Goal: Communication & Community: Ask a question

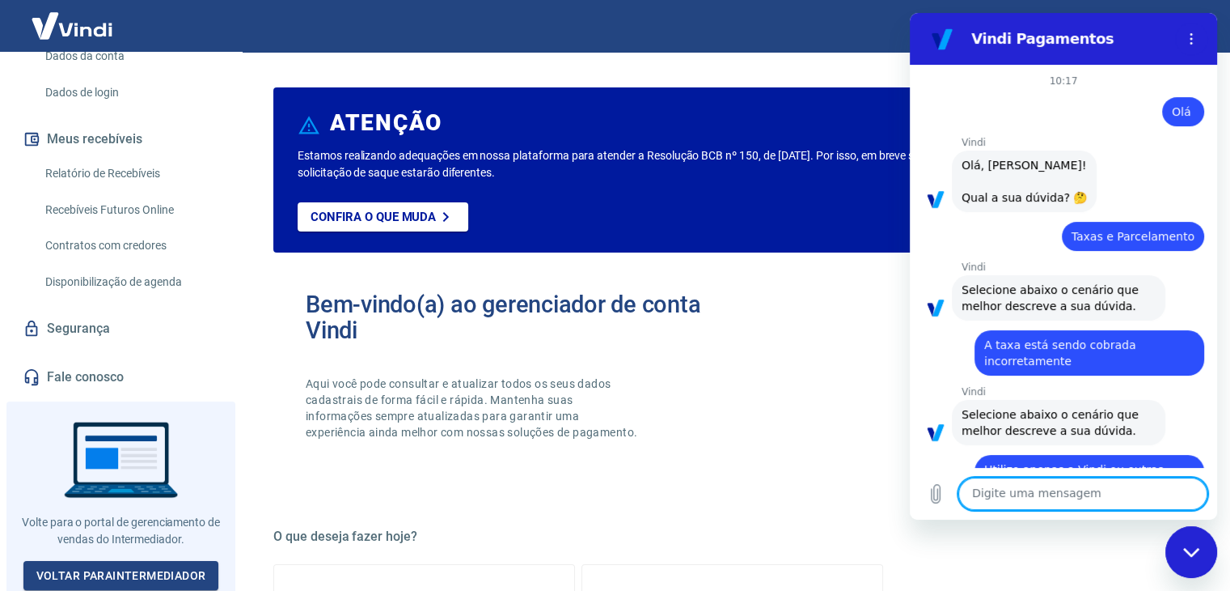
scroll to position [4018, 0]
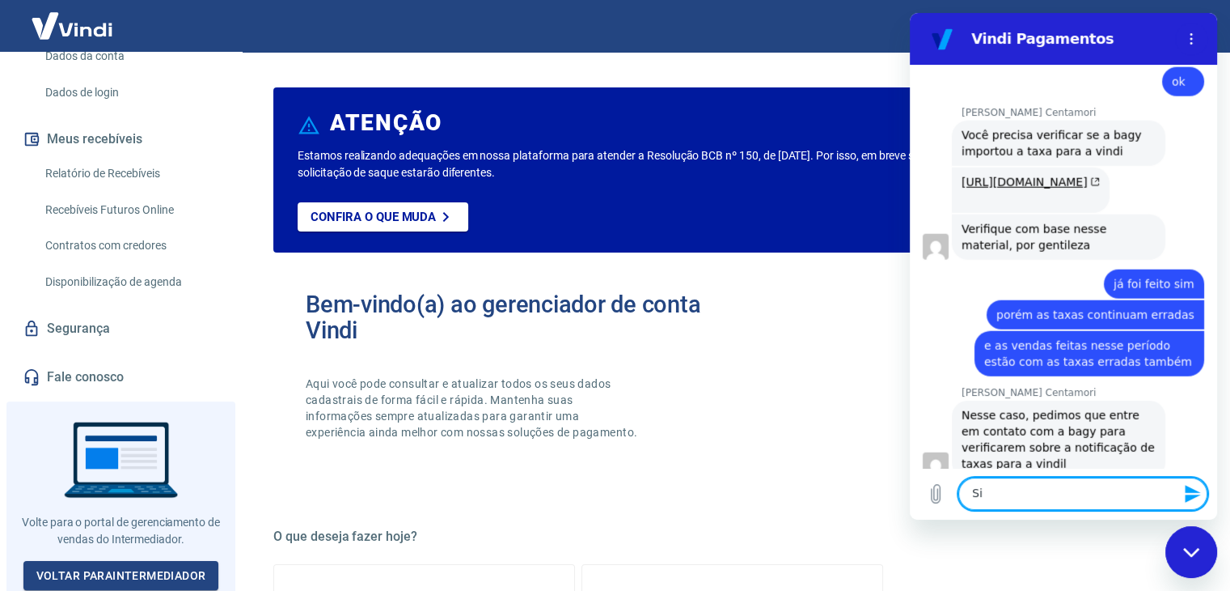
type textarea "Sim"
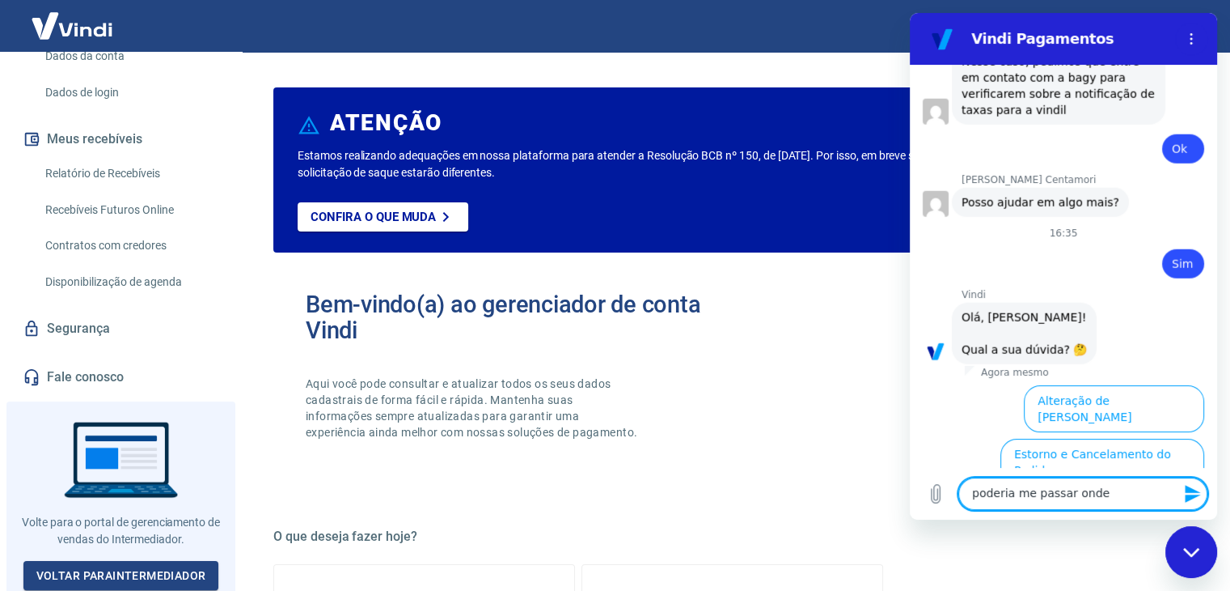
scroll to position [4497, 0]
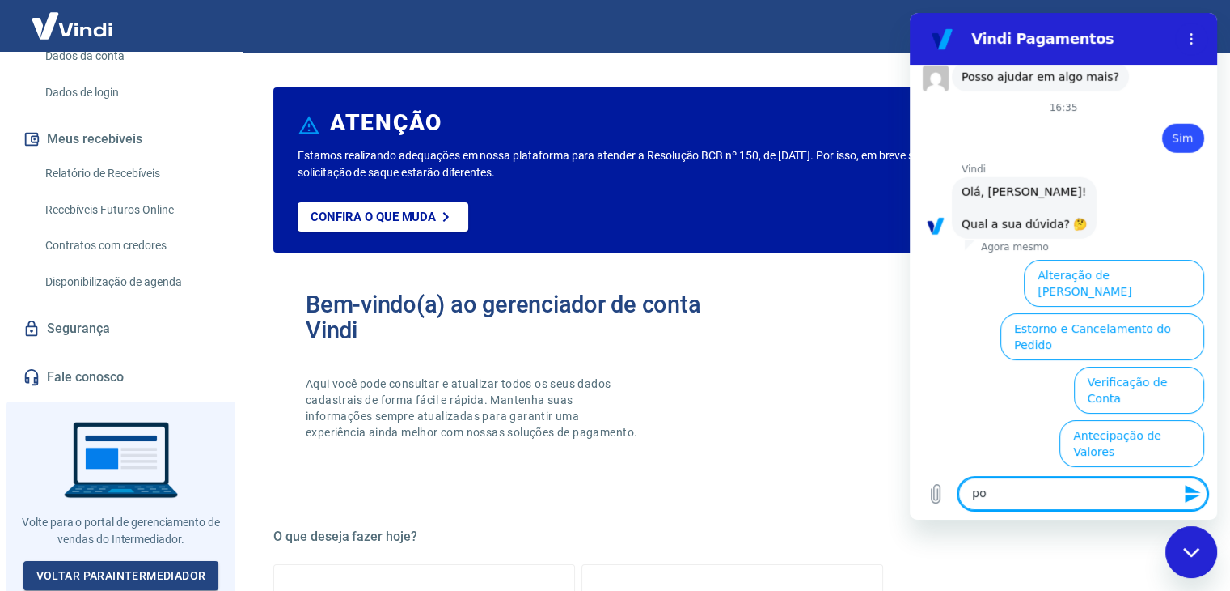
type textarea "p"
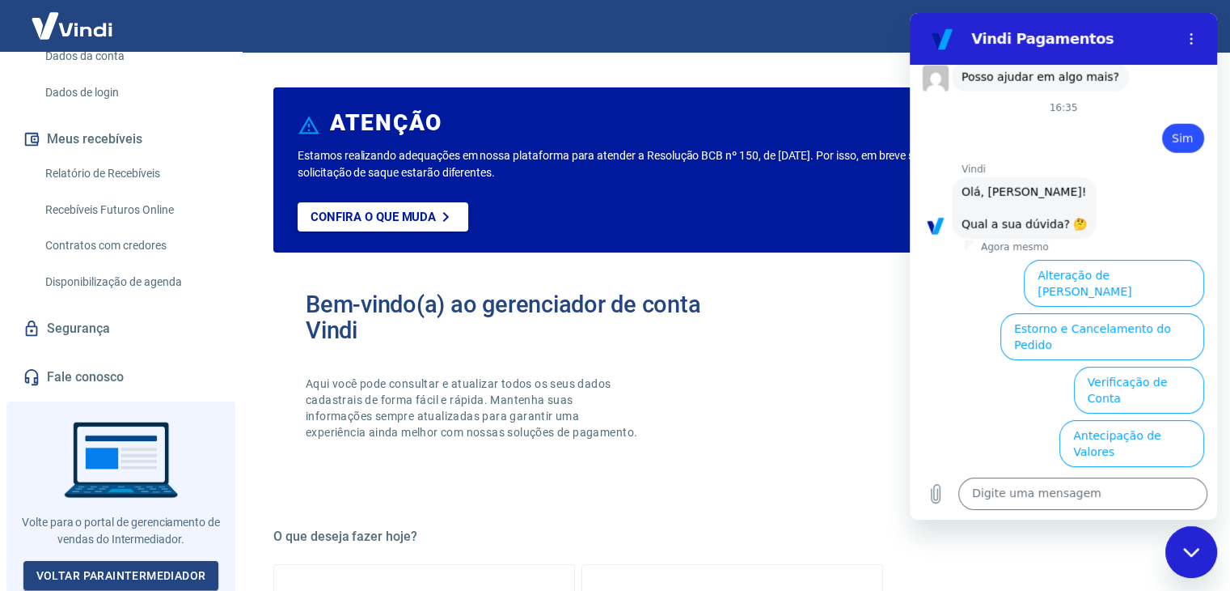
click at [1103, 527] on button "Taxas e Parcelamento" at bounding box center [1137, 550] width 134 height 47
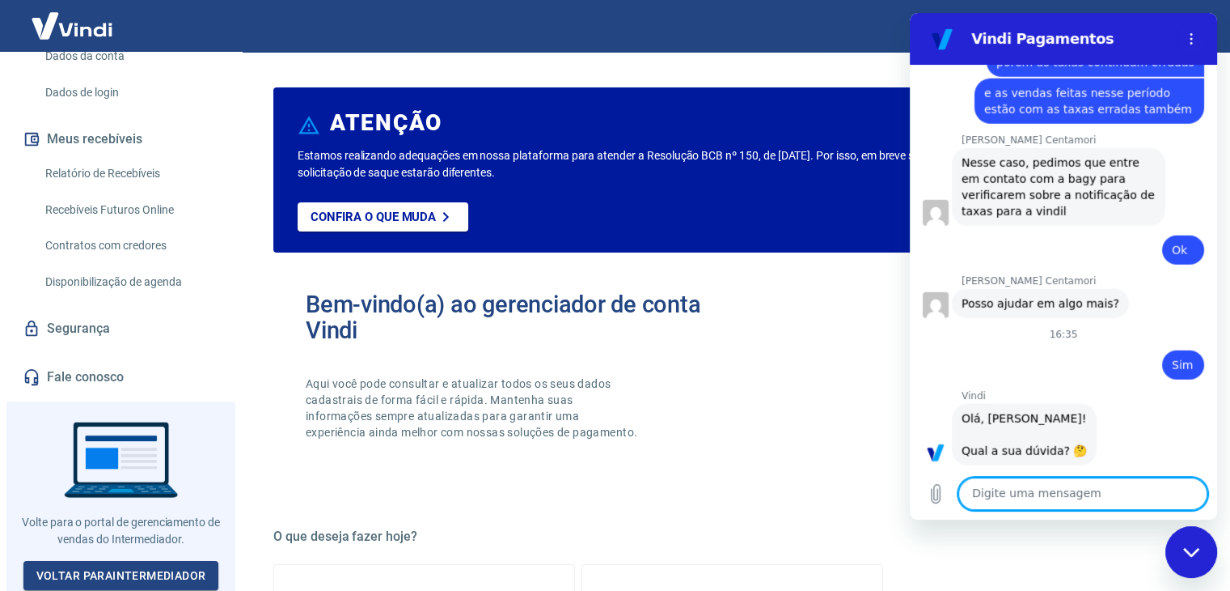
scroll to position [4491, 0]
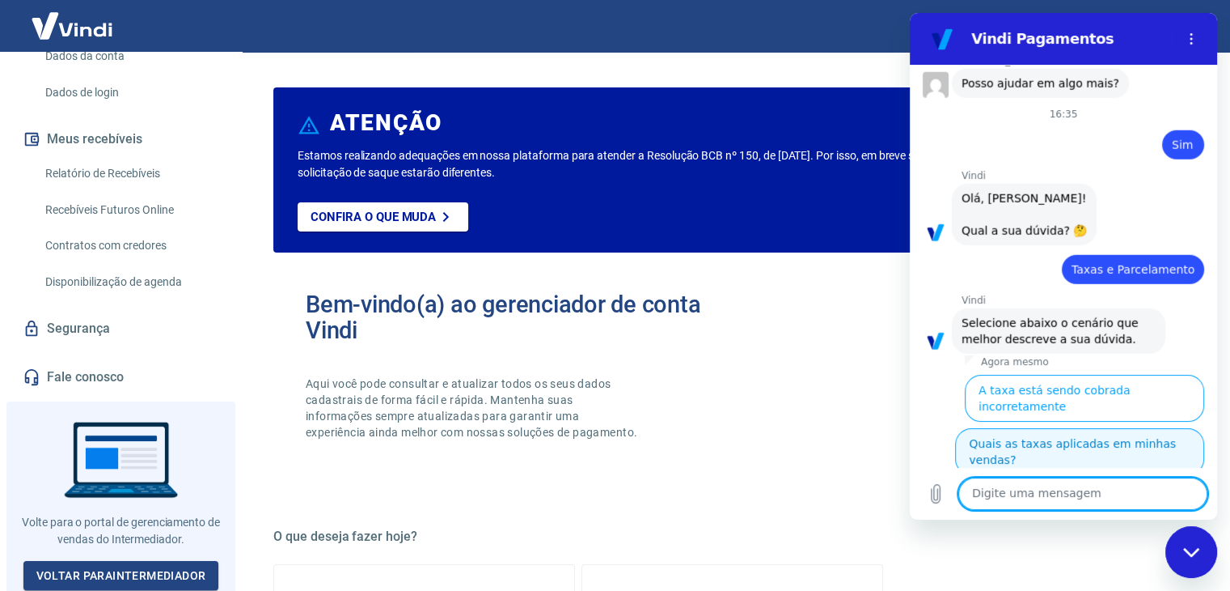
click at [1088, 428] on button "Quais as taxas aplicadas em minhas vendas?" at bounding box center [1079, 451] width 249 height 47
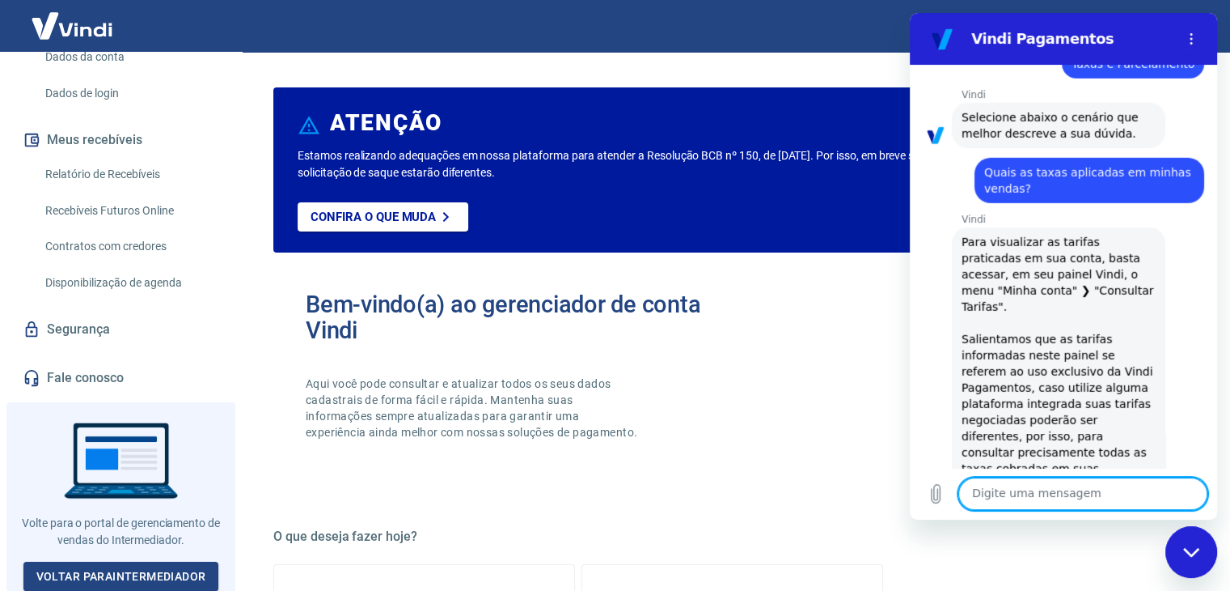
scroll to position [248, 0]
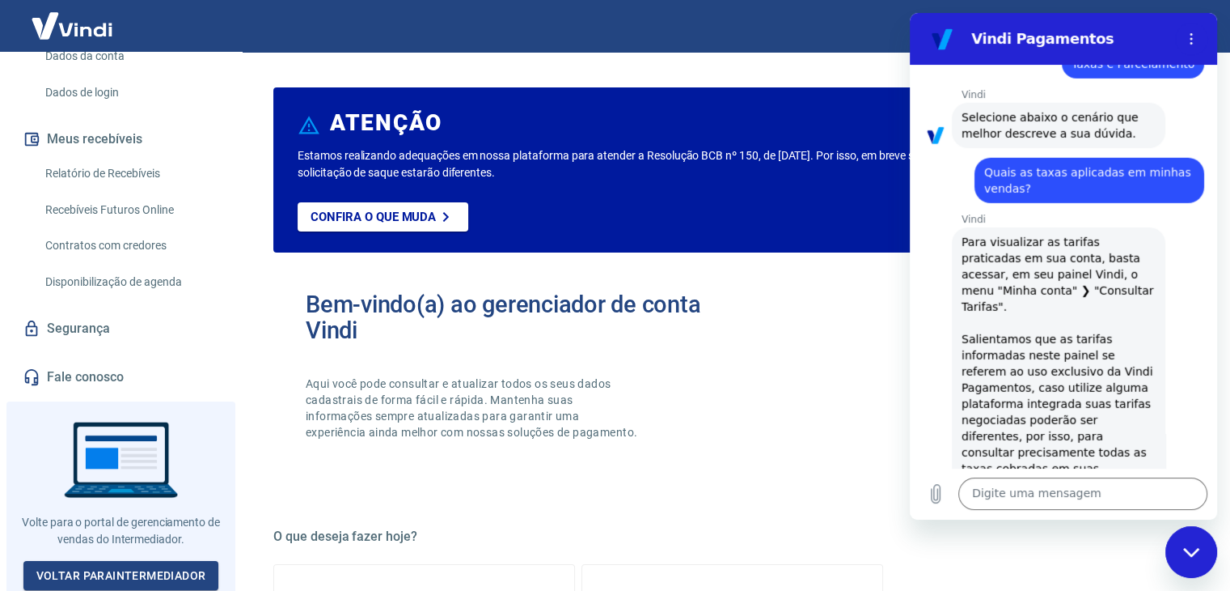
click at [149, 179] on link "Relatório de Recebíveis" at bounding box center [131, 173] width 184 height 33
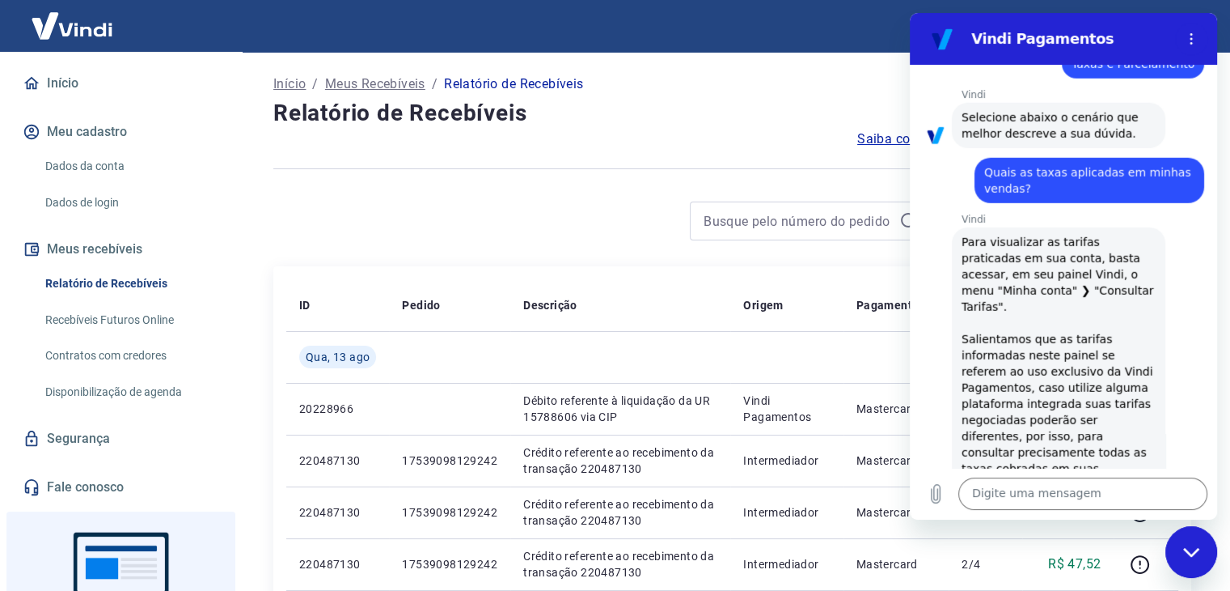
scroll to position [86, 0]
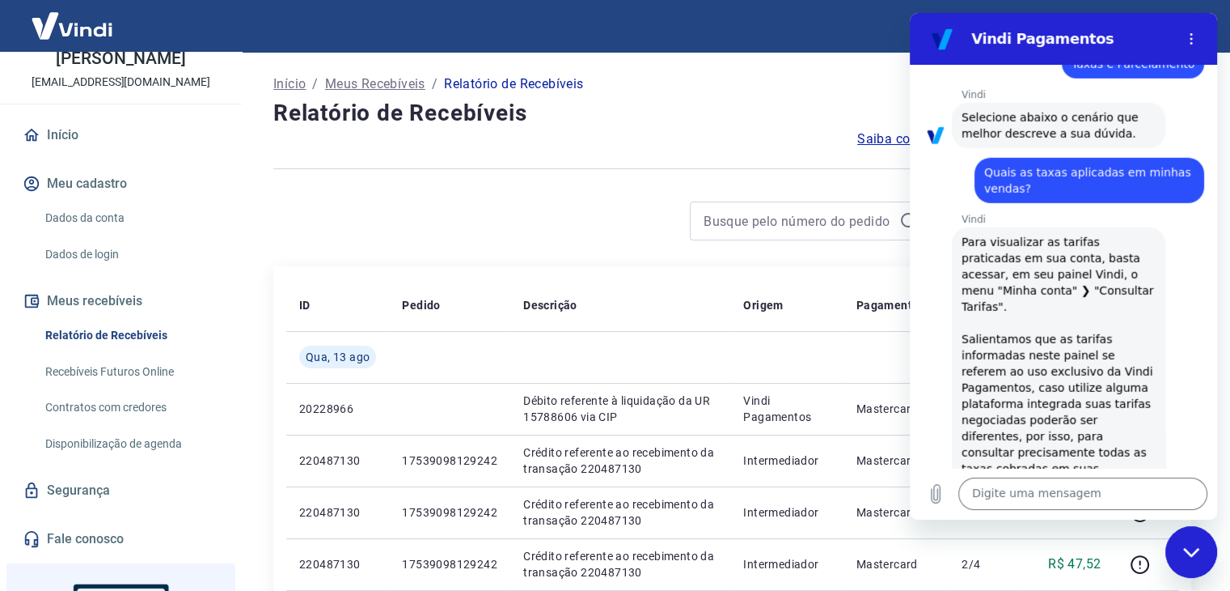
click at [133, 224] on link "Dados da conta" at bounding box center [131, 217] width 184 height 33
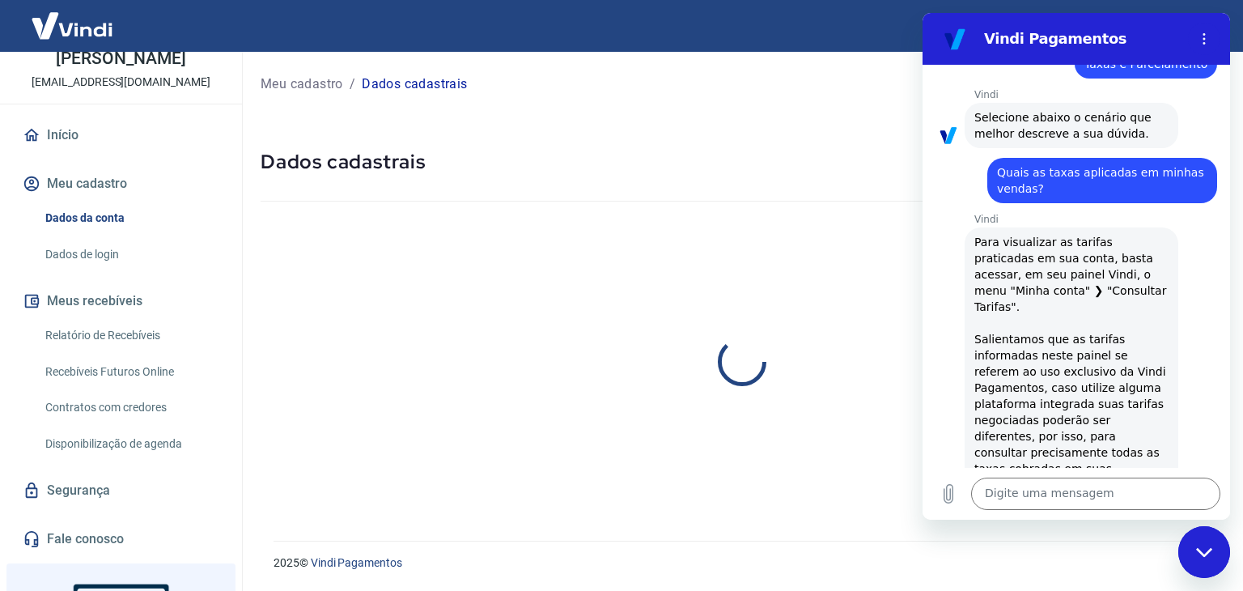
select select "SP"
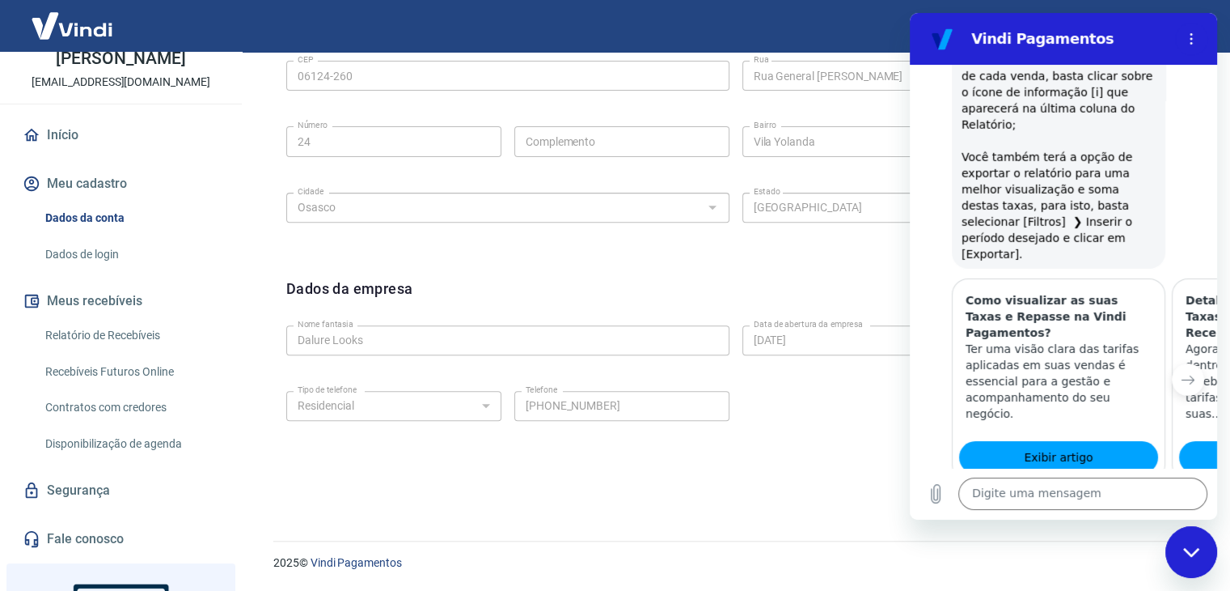
scroll to position [5262, 0]
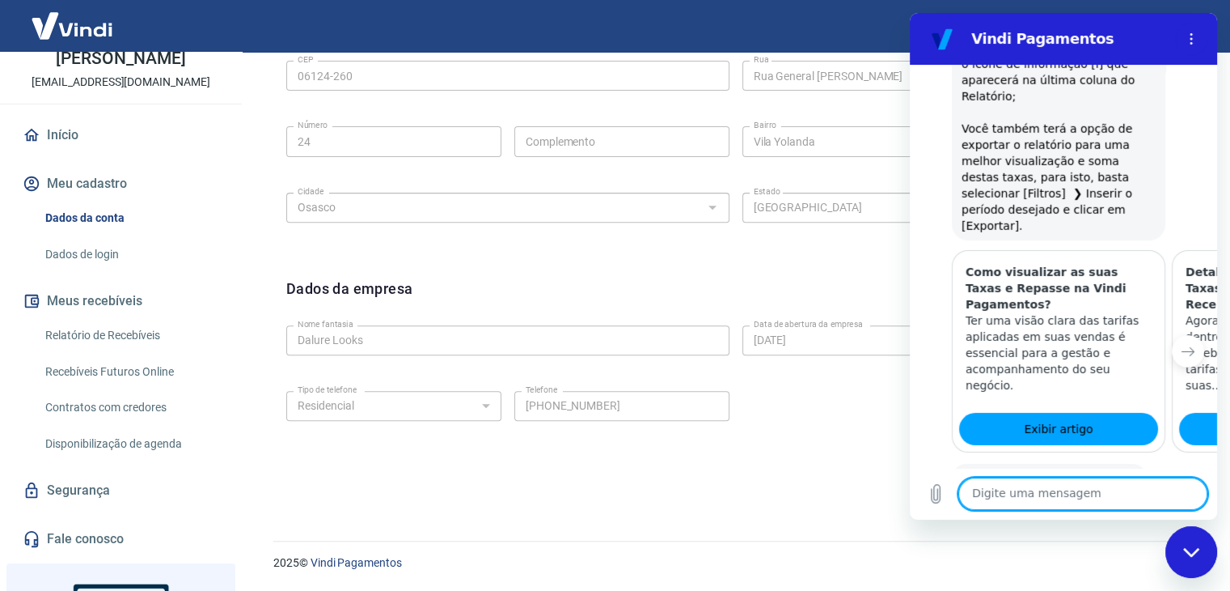
click at [1037, 492] on textarea at bounding box center [1083, 493] width 249 height 32
type textarea "falar com atendente"
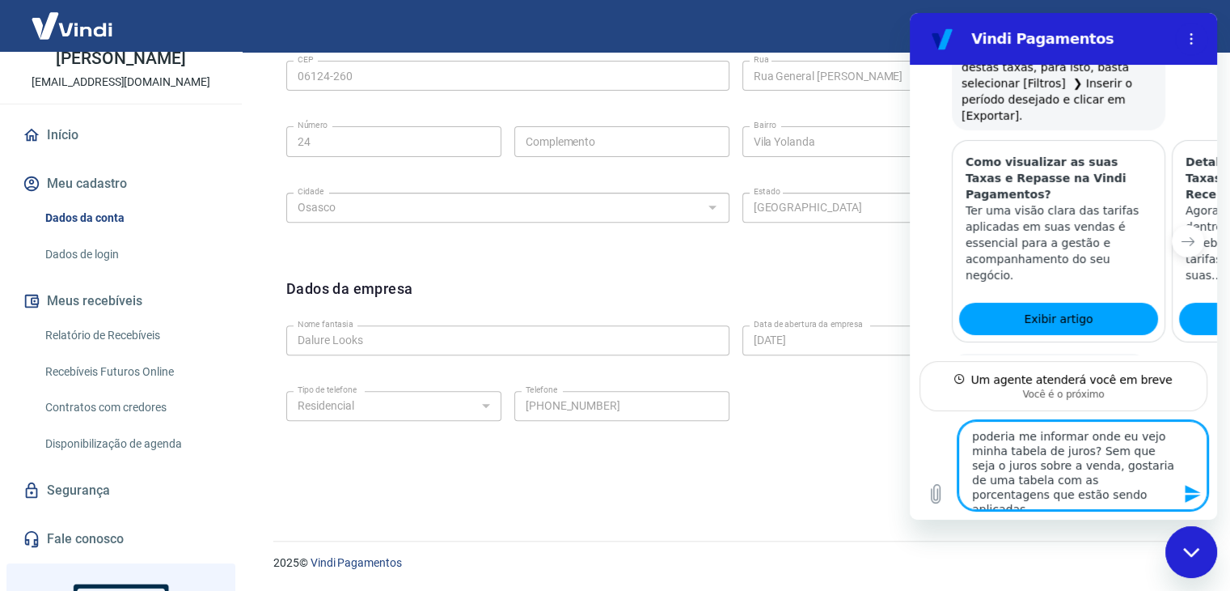
scroll to position [5372, 0]
type textarea "poderia me informar onde eu vejo minha tabela de juros? Sem que seja o juros so…"
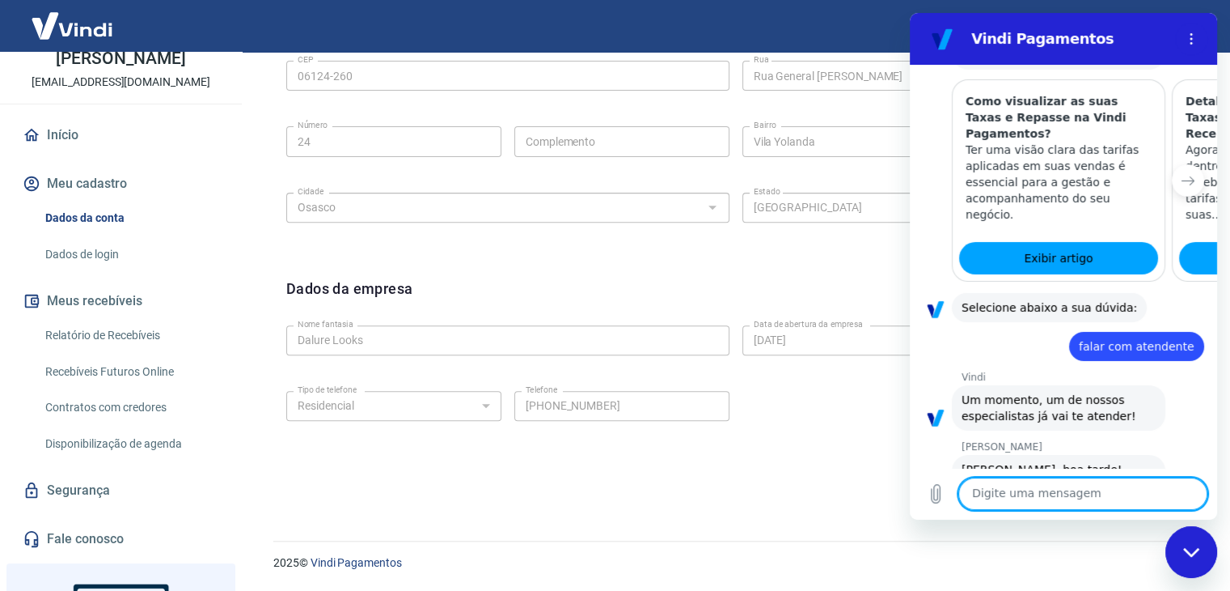
scroll to position [5519, 0]
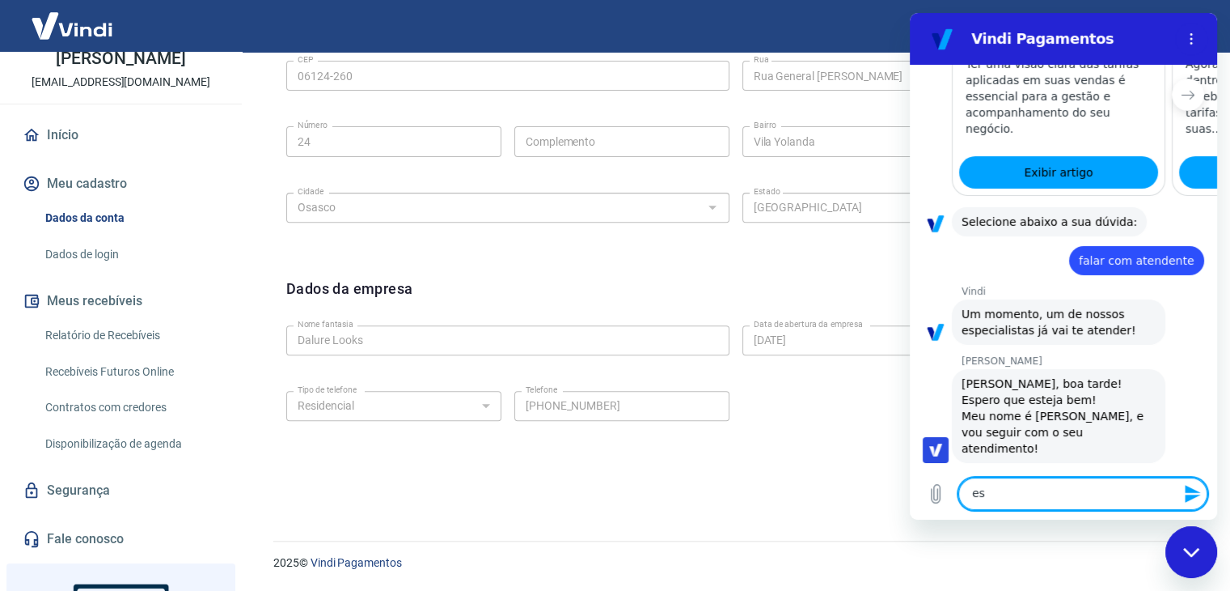
type textarea "e"
type textarea "Ok, obrigada"
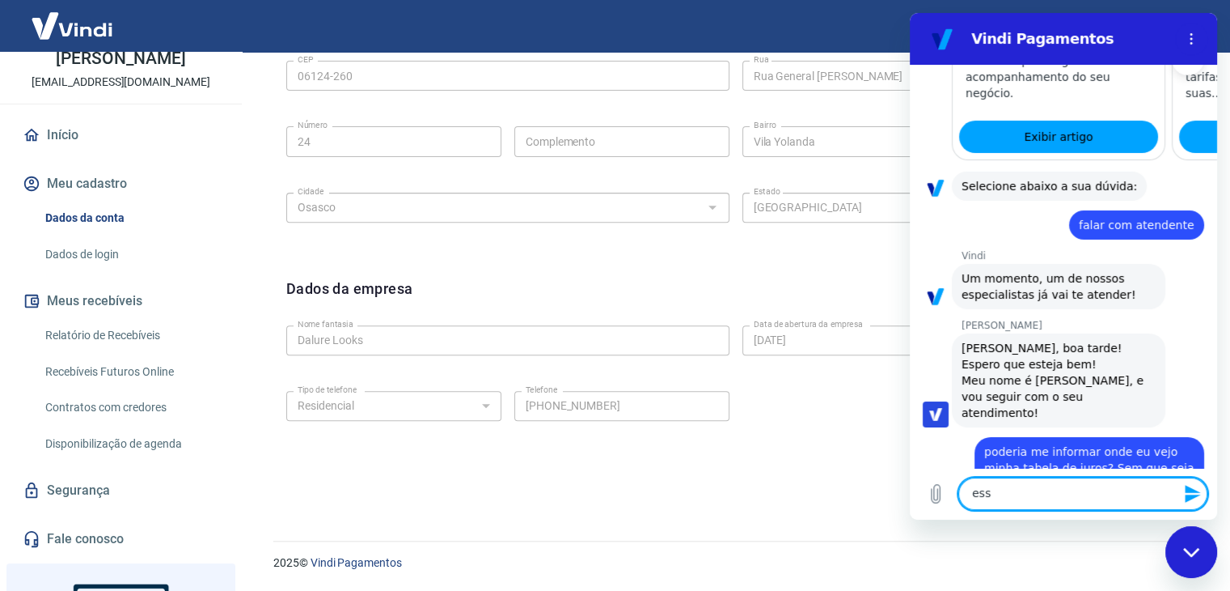
scroll to position [5558, 0]
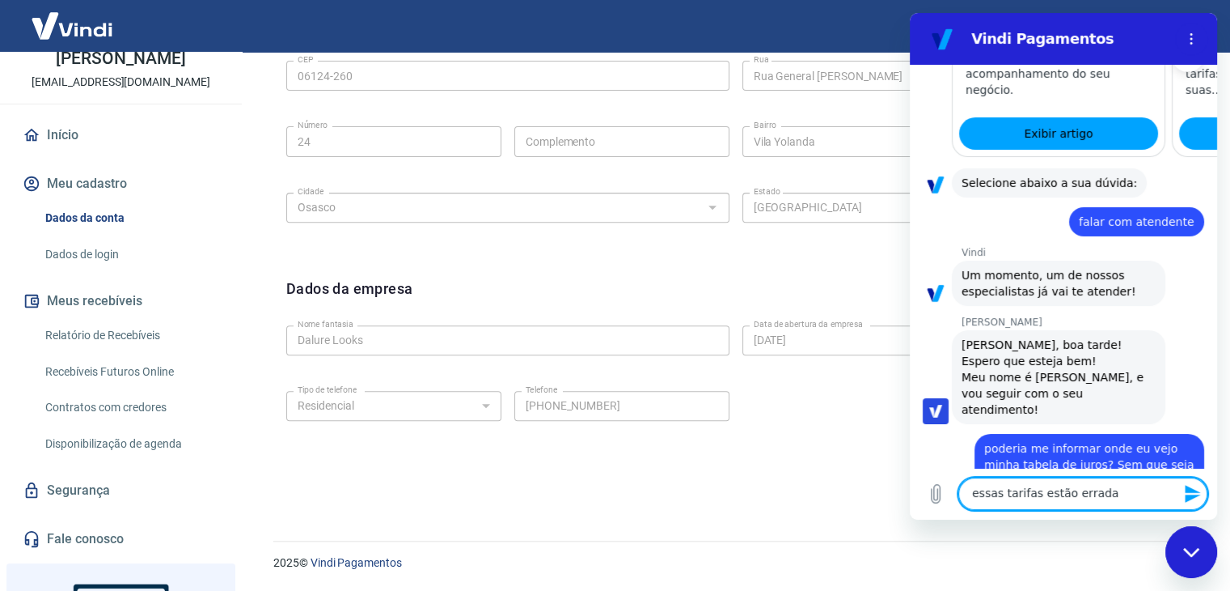
type textarea "essas tarifas estão erradas"
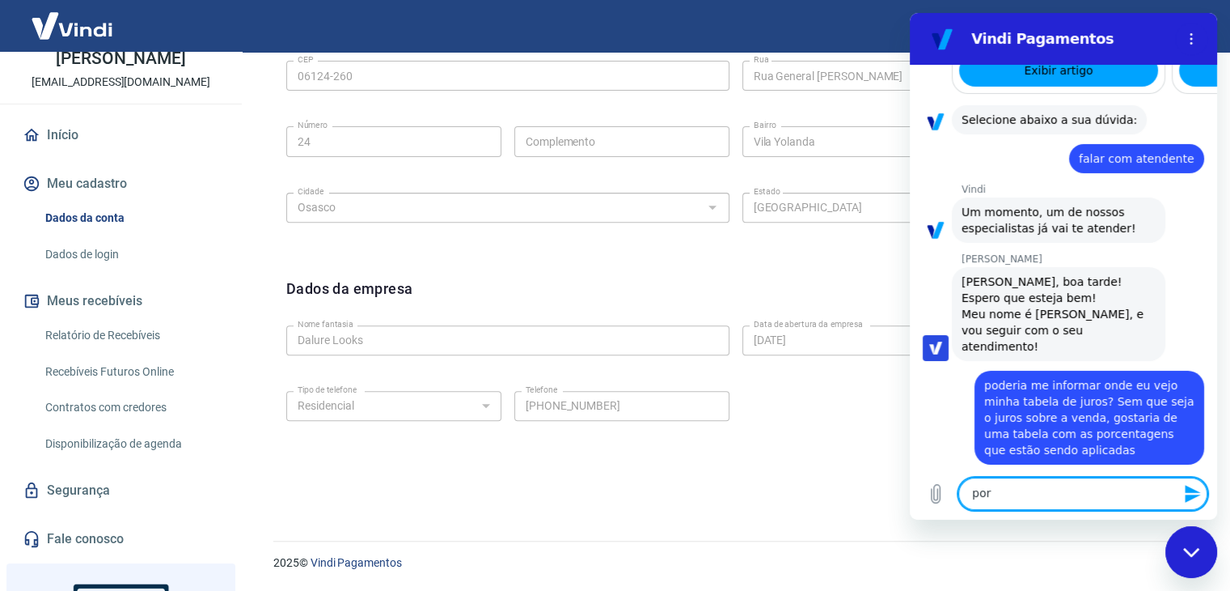
scroll to position [5619, 0]
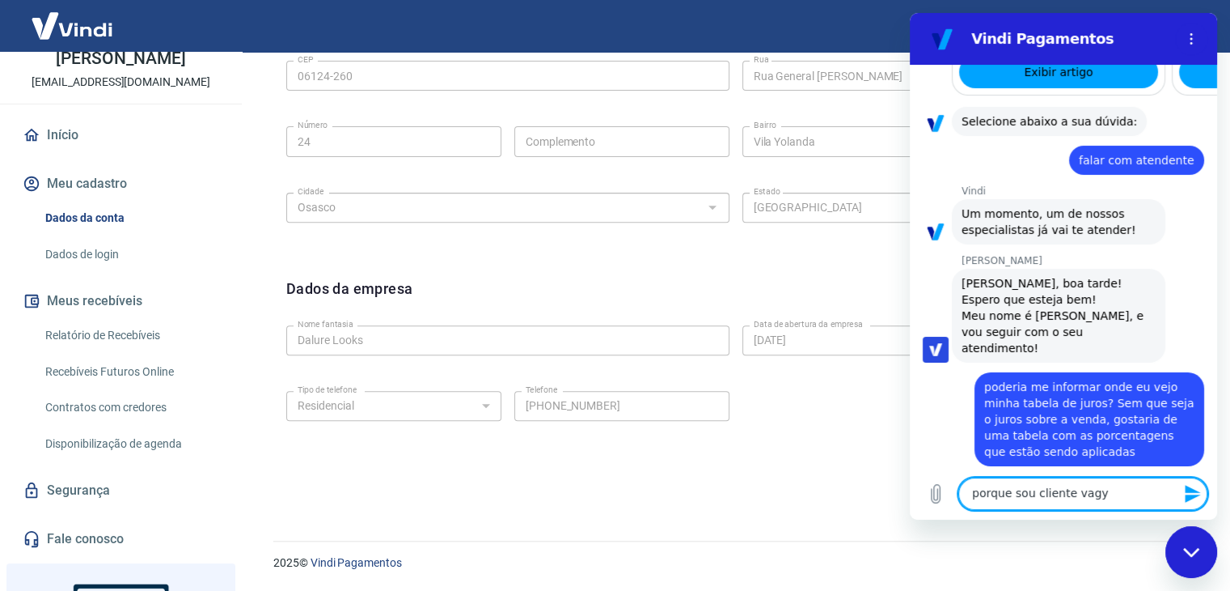
type textarea "porque sou cliente vagy"
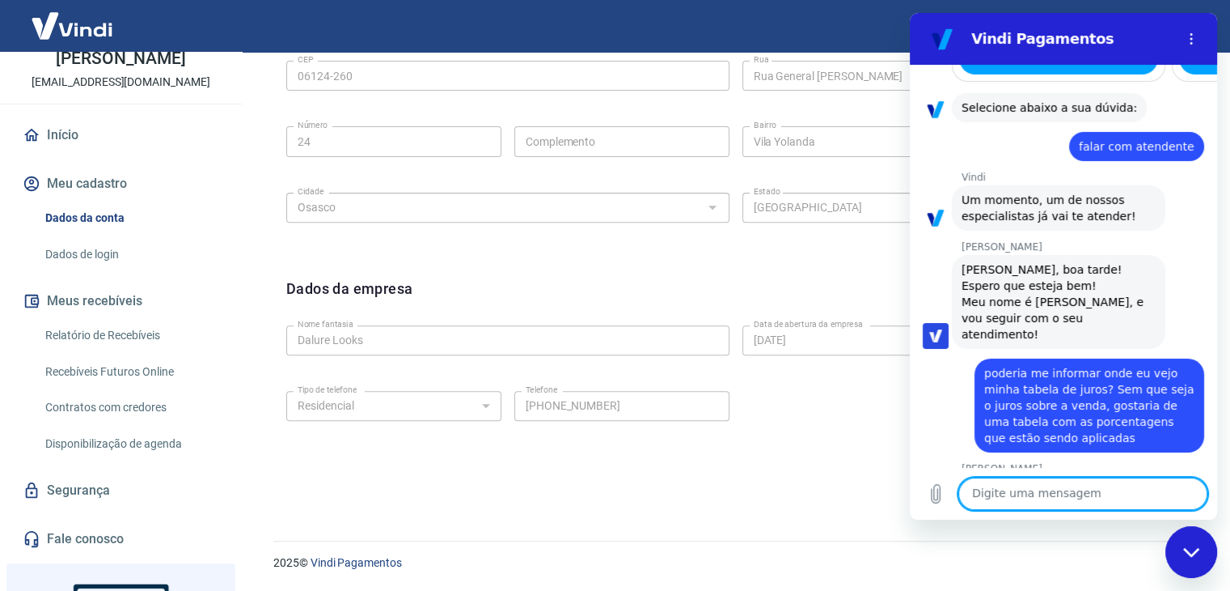
scroll to position [5650, 0]
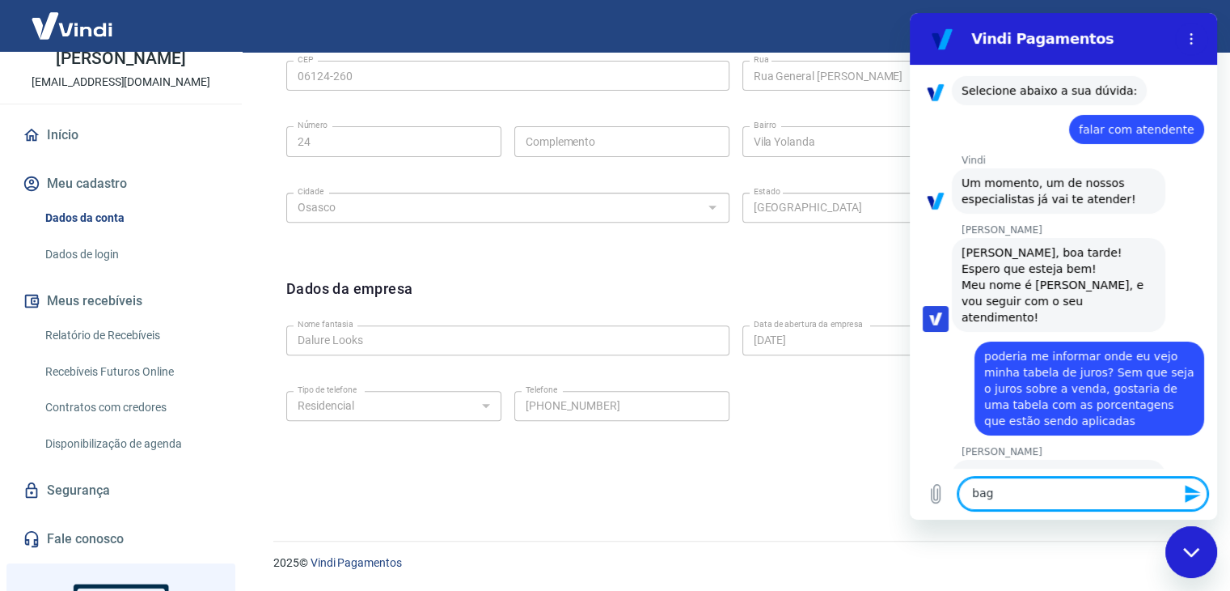
type textarea "bagy"
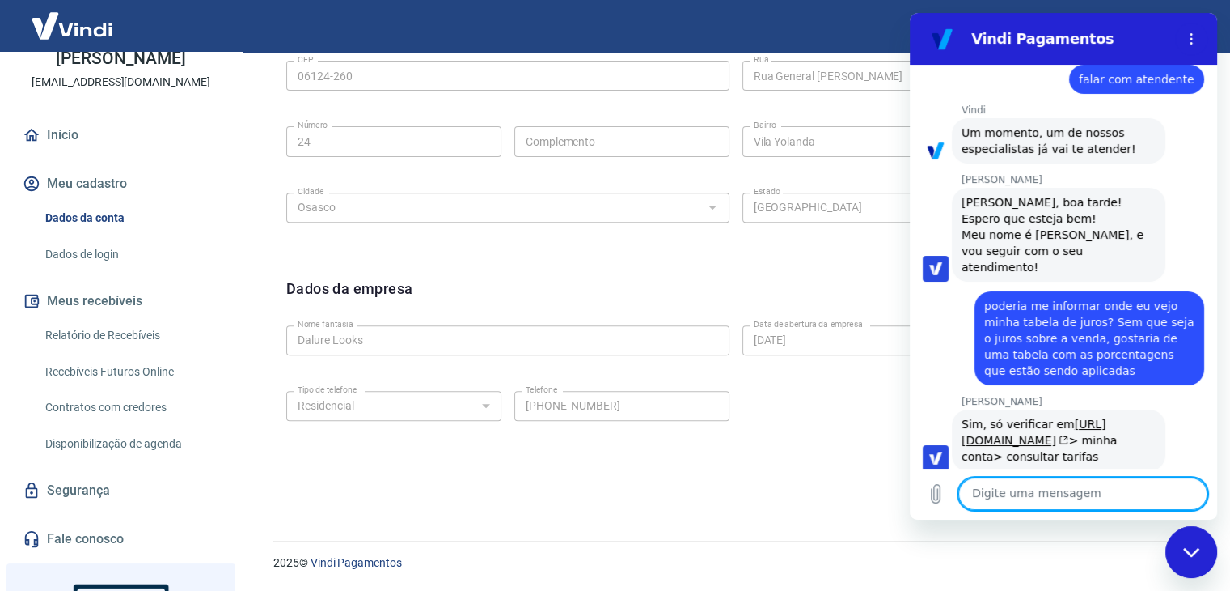
scroll to position [5703, 0]
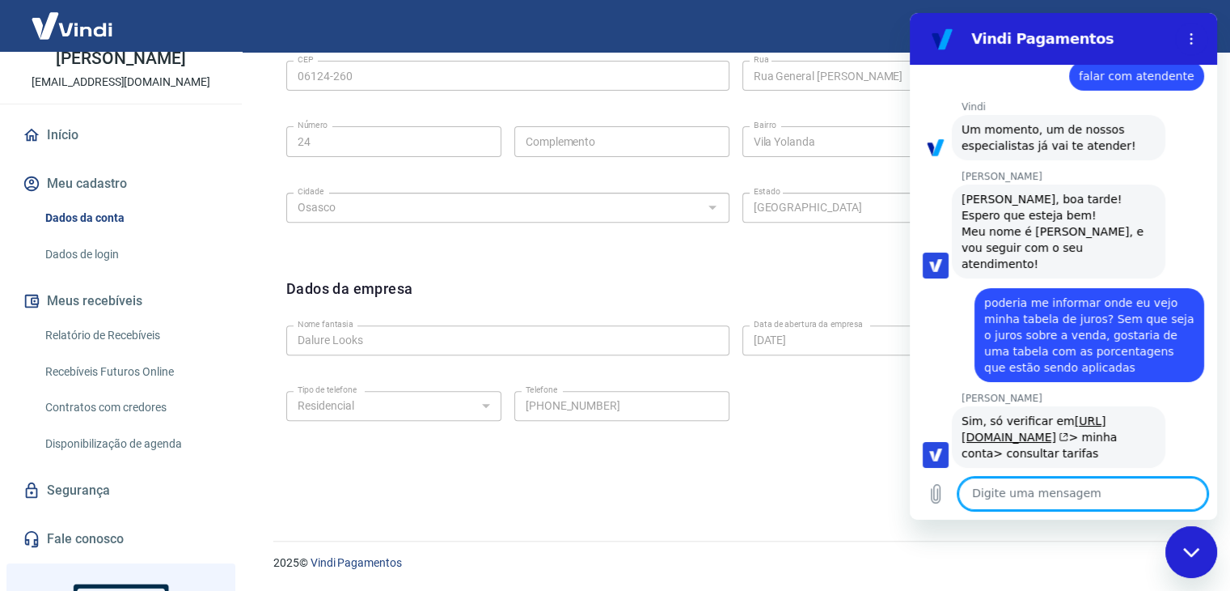
click at [1033, 484] on textarea at bounding box center [1083, 493] width 249 height 32
type textarea "ok"
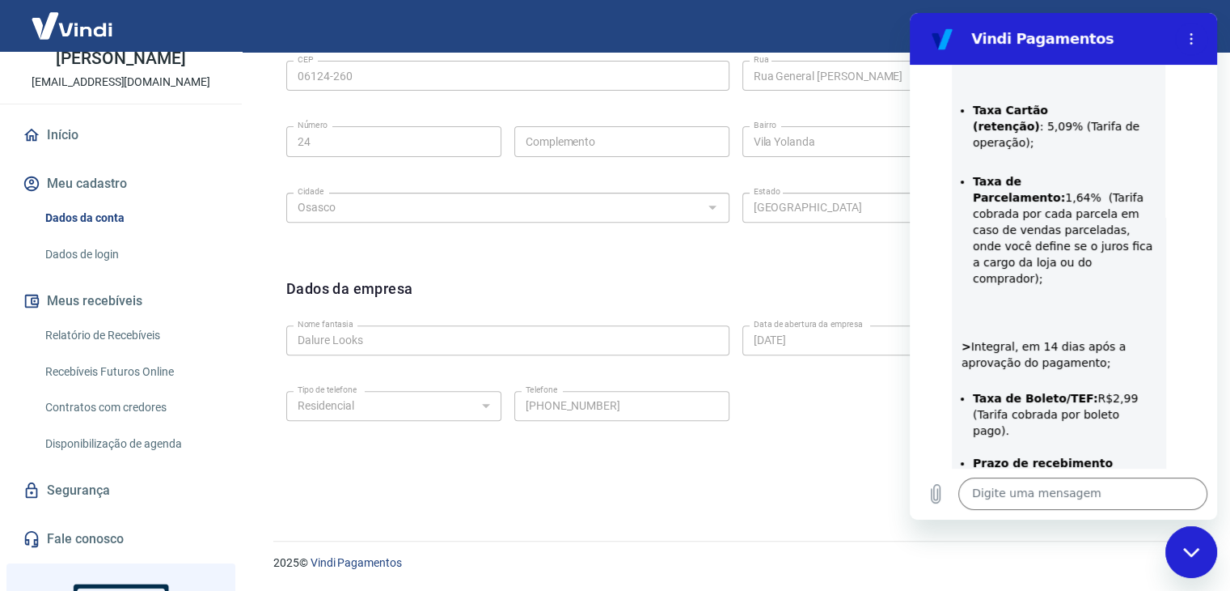
scroll to position [6410, 0]
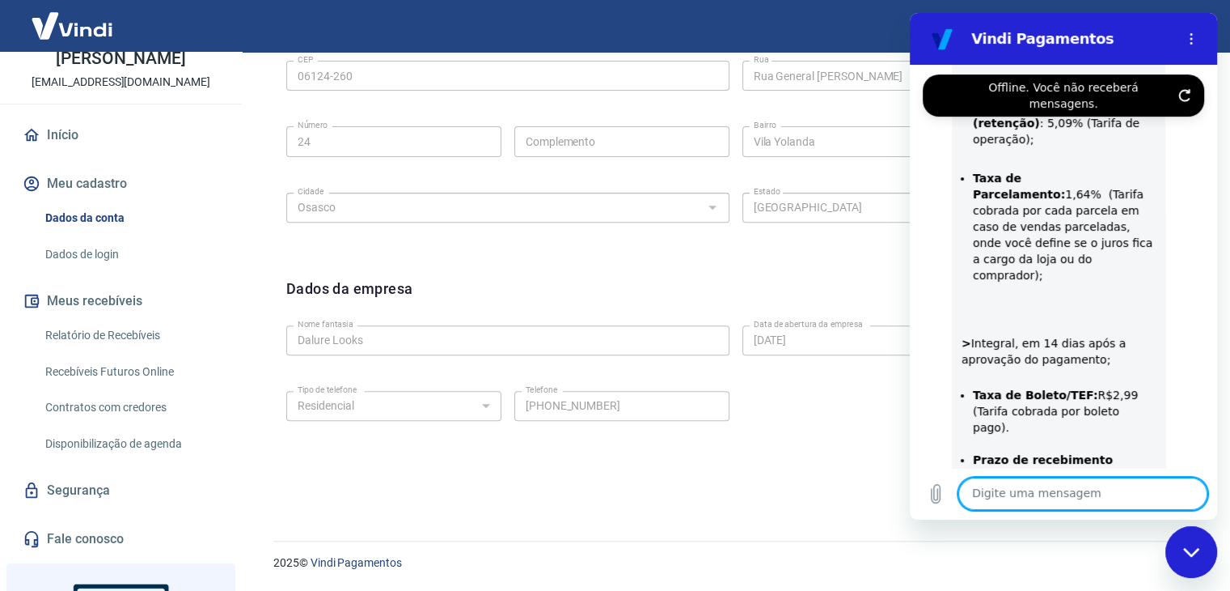
click at [1013, 493] on textarea at bounding box center [1083, 493] width 249 height 32
type textarea "sim"
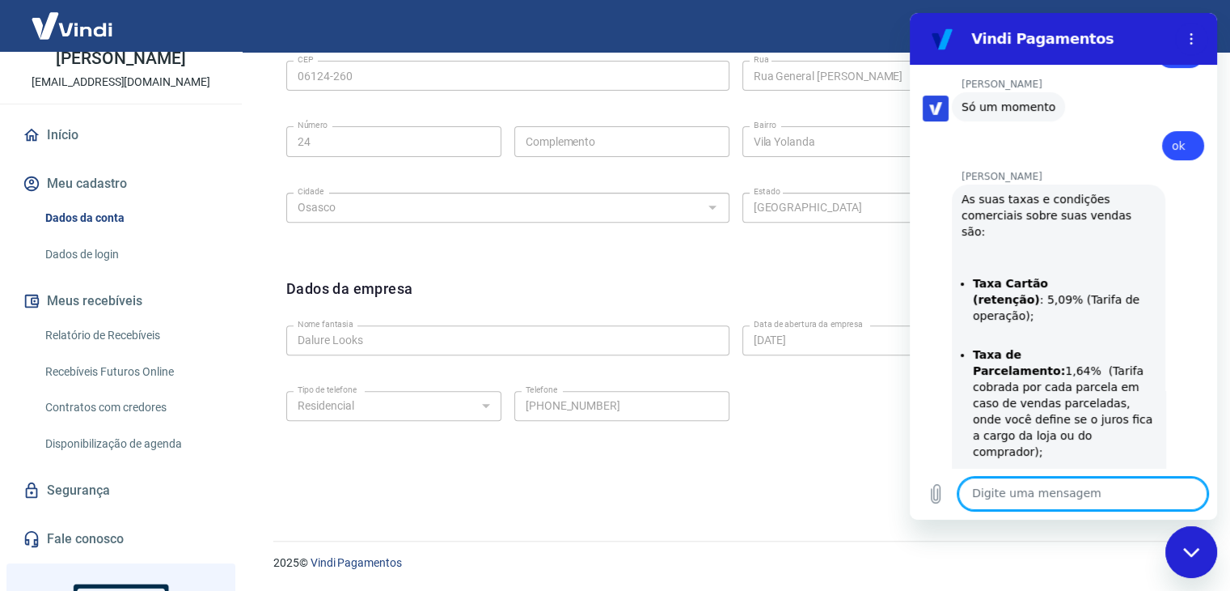
scroll to position [6075, 0]
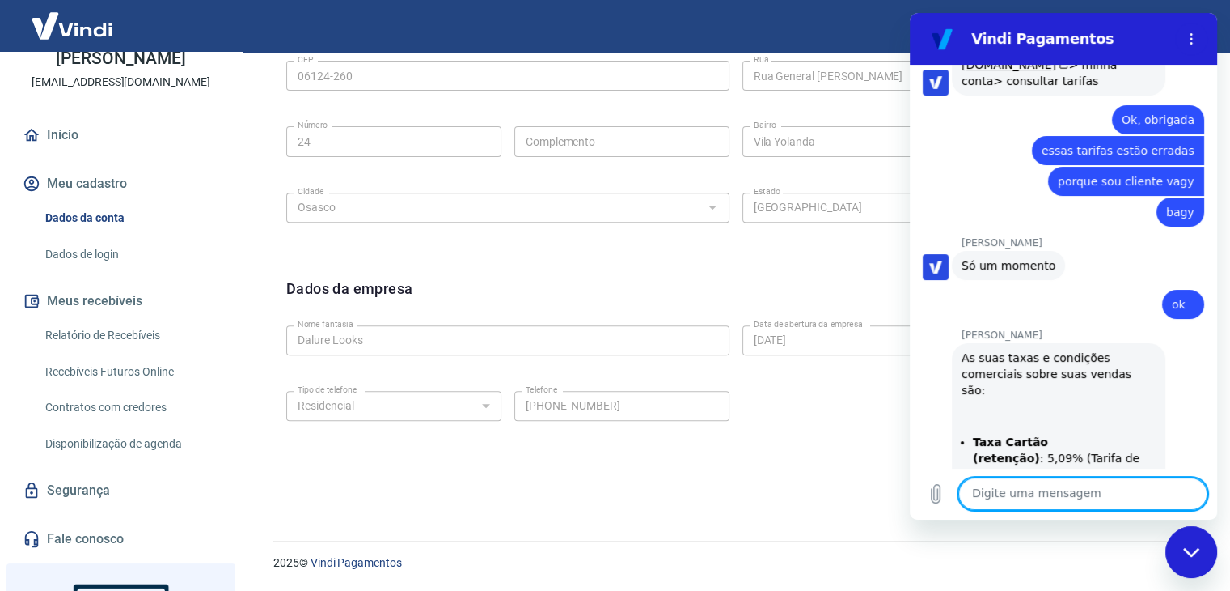
click at [1045, 489] on textarea at bounding box center [1083, 493] width 249 height 32
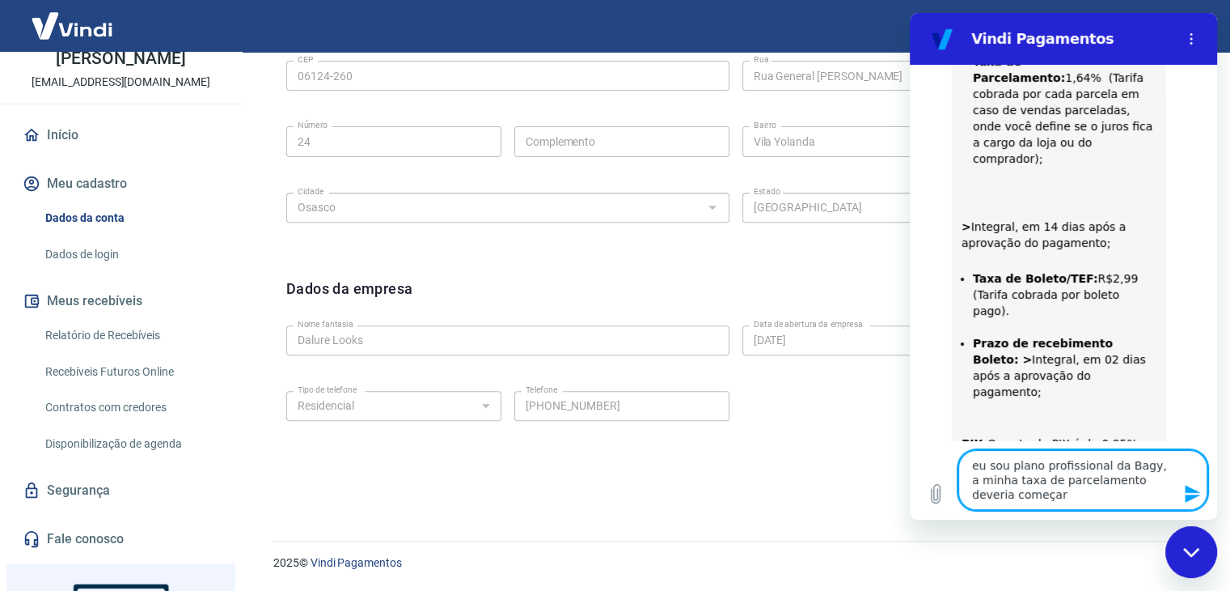
scroll to position [6530, 0]
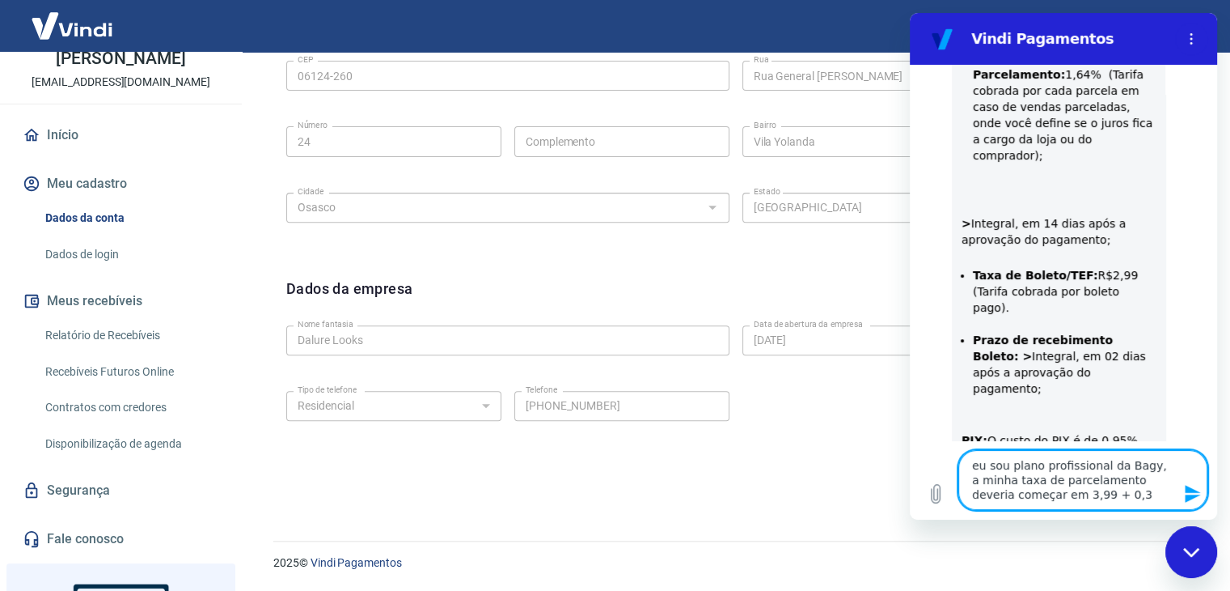
type textarea "eu sou plano profissional da Bagy, a minha taxa de parcelamento deveria começar…"
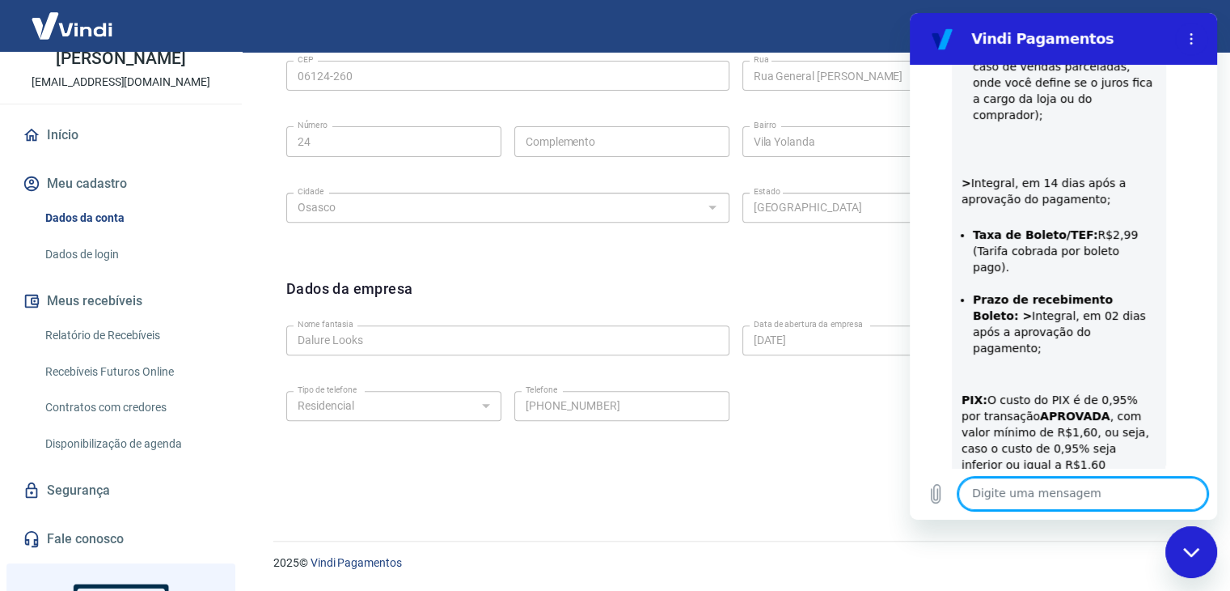
scroll to position [6574, 0]
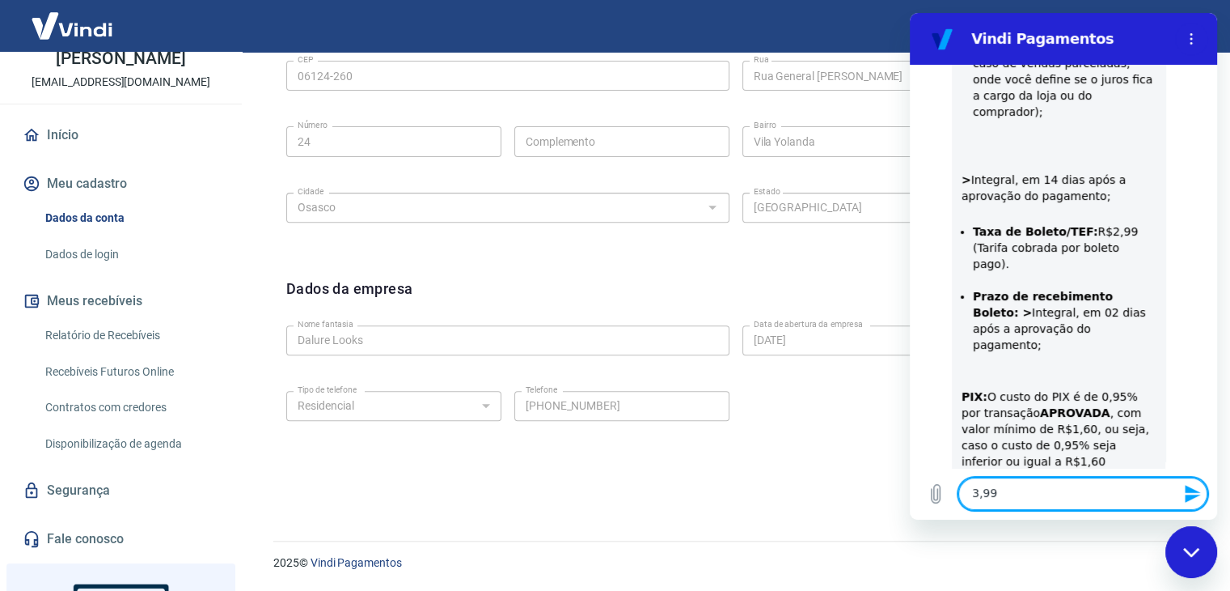
type textarea "3,99%"
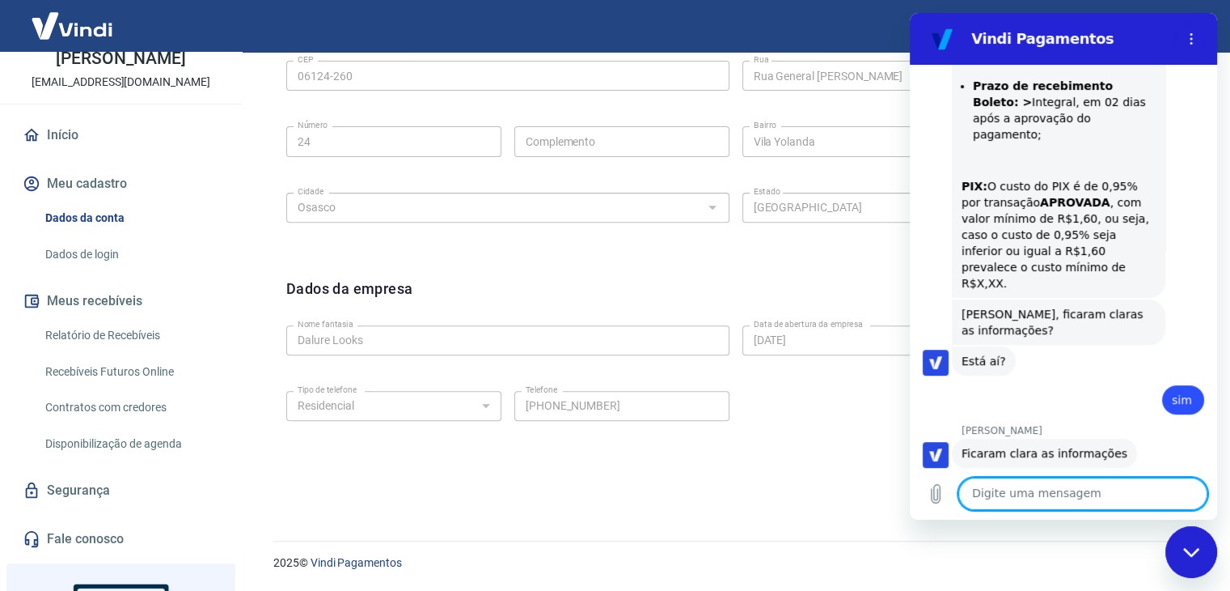
scroll to position [6787, 0]
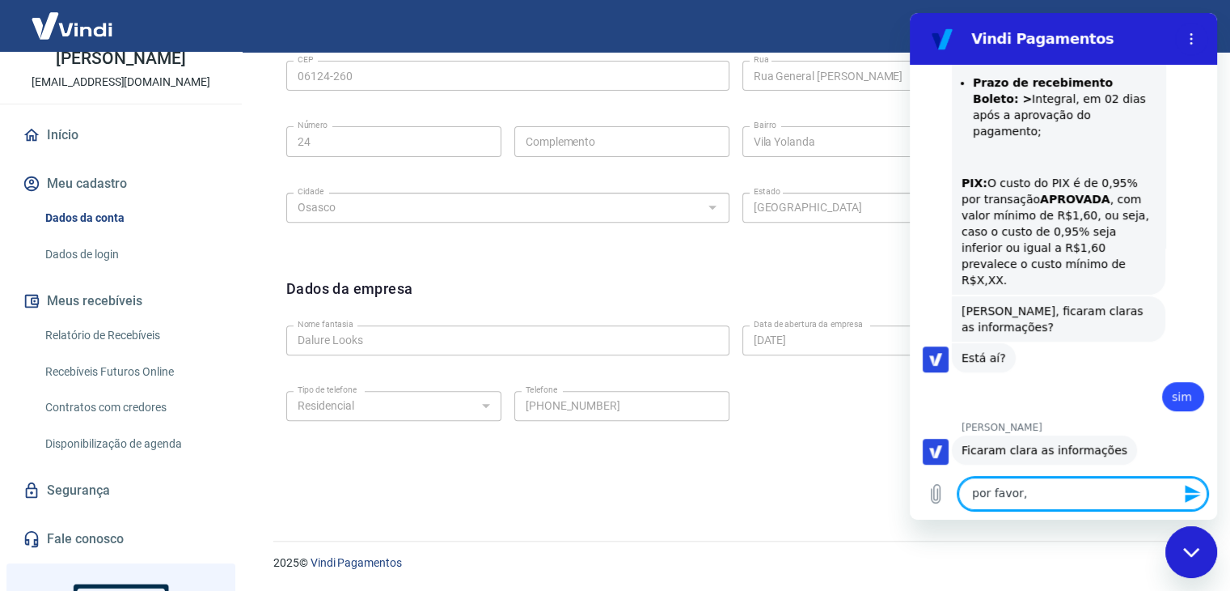
type textarea "por favor"
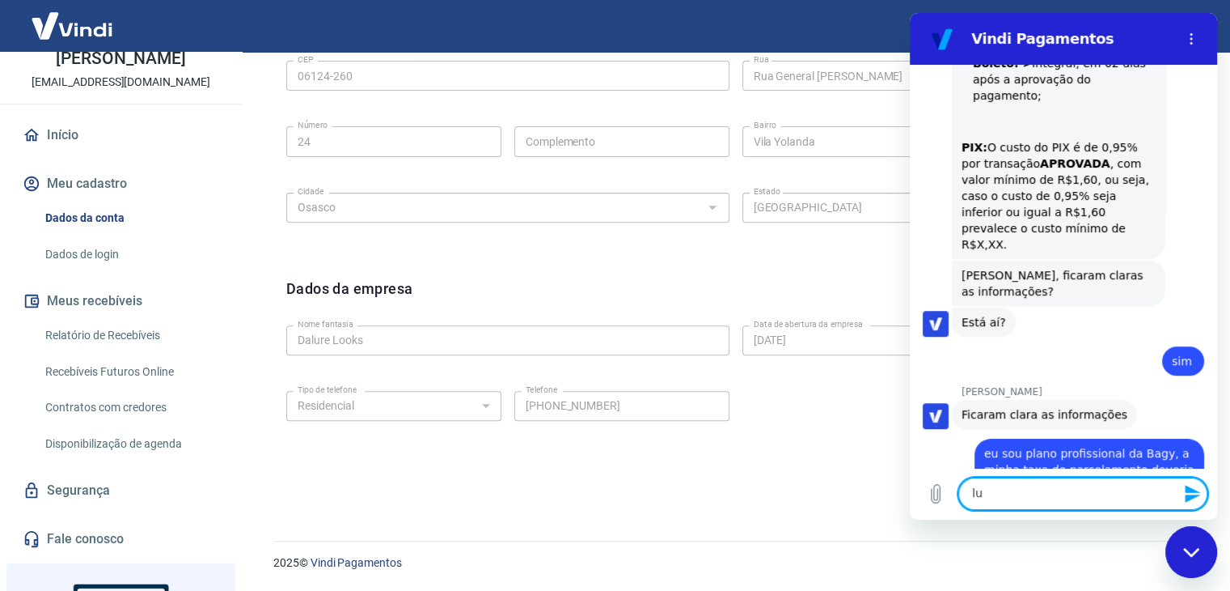
scroll to position [6826, 0]
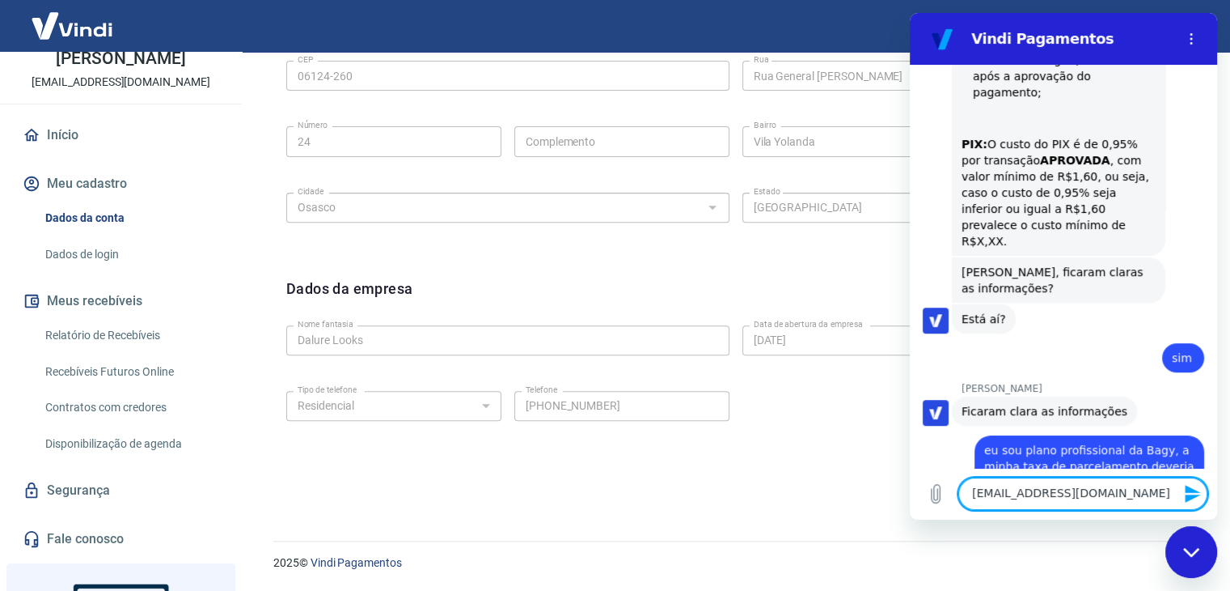
type textarea "[EMAIL_ADDRESS][DOMAIN_NAME]"
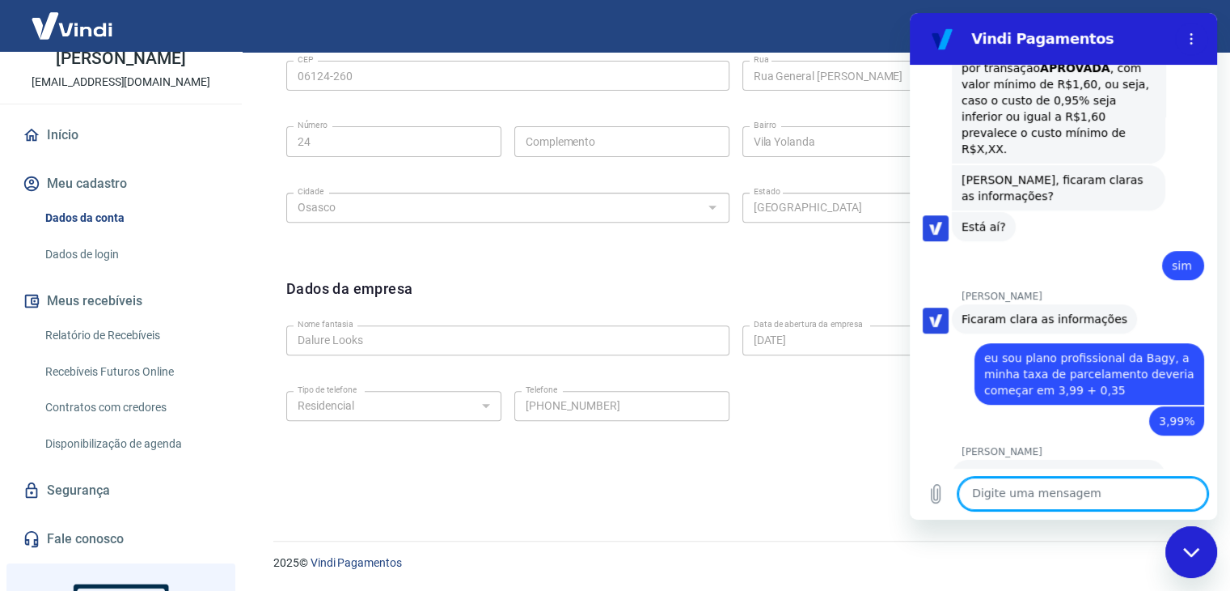
scroll to position [6957, 0]
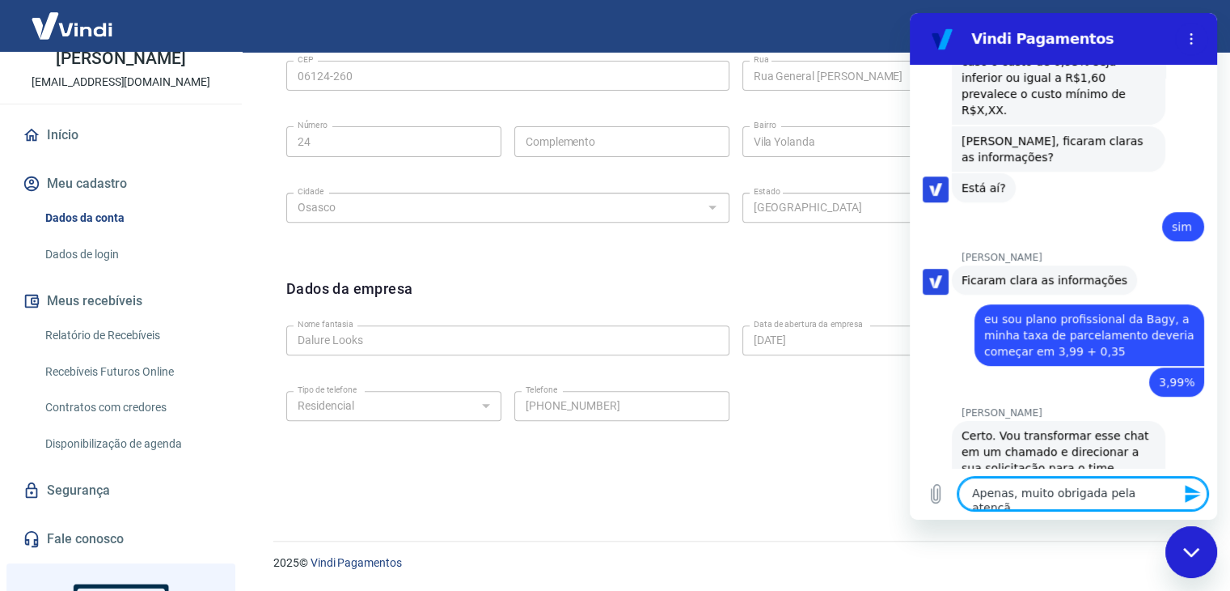
type textarea "Apenas, muito obrigada pela atenção"
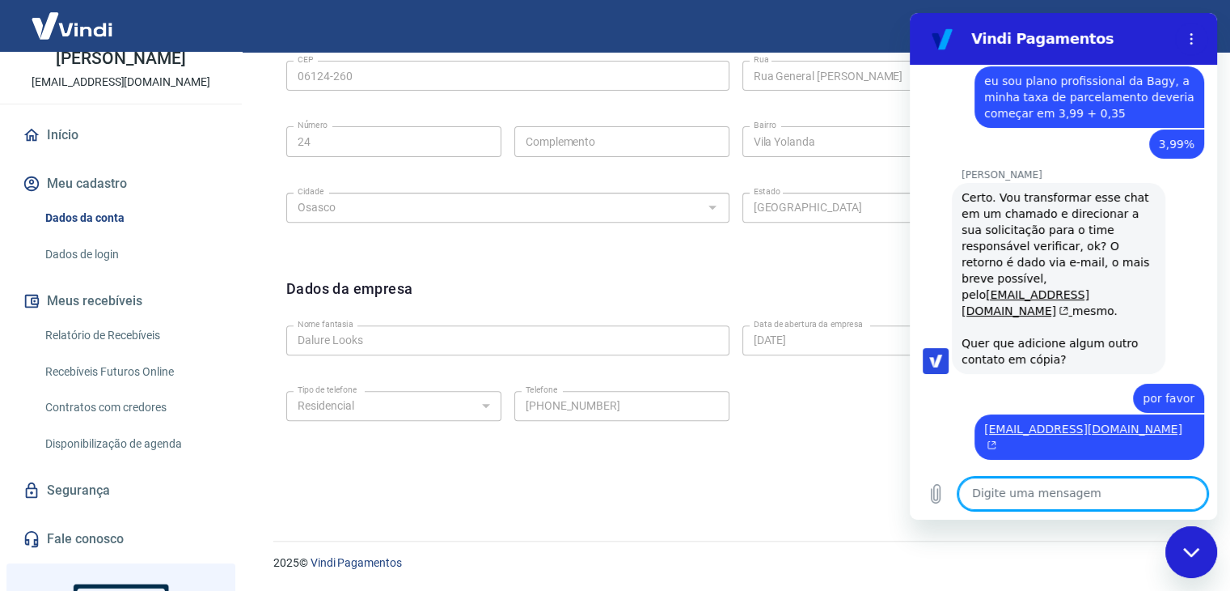
scroll to position [7227, 0]
